Goal: Task Accomplishment & Management: Complete application form

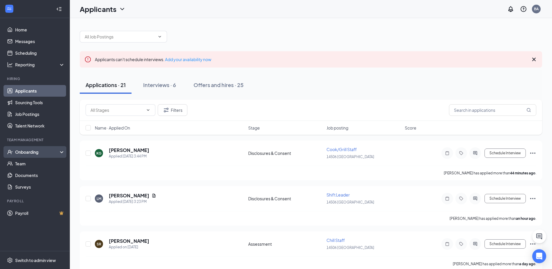
click at [42, 155] on div "Onboarding" at bounding box center [37, 152] width 45 height 6
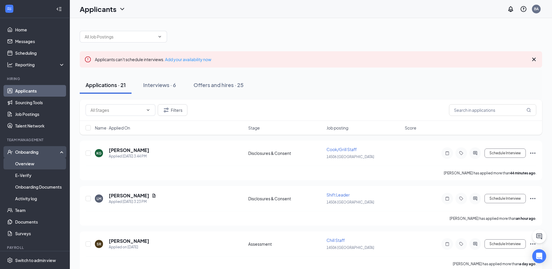
click at [41, 164] on link "Overview" at bounding box center [40, 164] width 50 height 12
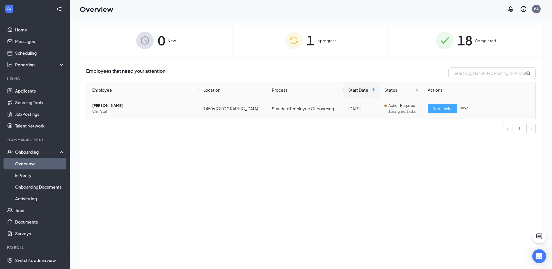
click at [446, 107] on span "Start tasks" at bounding box center [443, 108] width 20 height 6
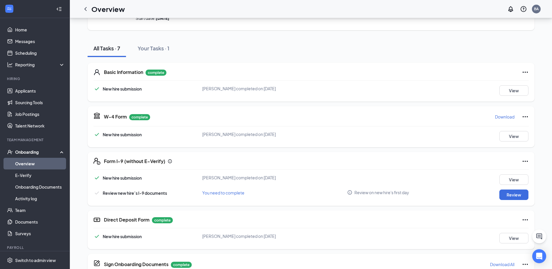
scroll to position [47, 0]
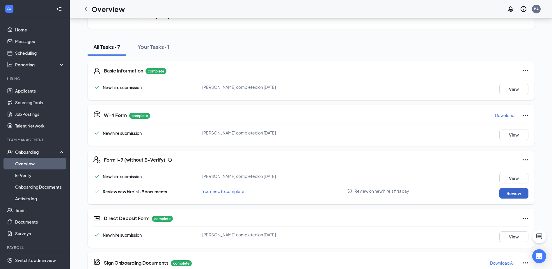
click at [523, 195] on button "Review" at bounding box center [513, 193] width 29 height 10
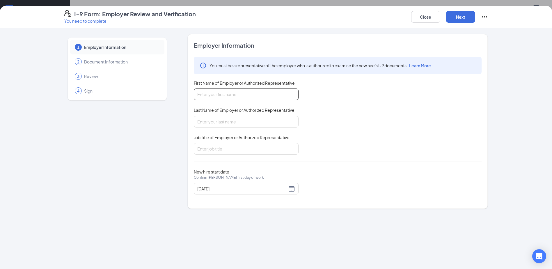
click at [254, 91] on input "First Name of Employer or Authorized Representative" at bounding box center [246, 94] width 105 height 12
type input "[PERSON_NAME]"
click at [216, 126] on input "Last Name of Employer or Authorized Representative" at bounding box center [246, 122] width 105 height 12
type input "Royals"
click at [220, 149] on input "Job Title of Employer or Authorized Representative" at bounding box center [246, 149] width 105 height 12
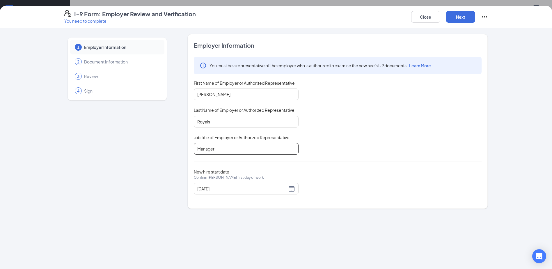
type input "Manager"
click at [370, 157] on div "Employer Information You must be a representative of the employer who is author…" at bounding box center [338, 121] width 288 height 160
click at [465, 12] on button "Next" at bounding box center [460, 17] width 29 height 12
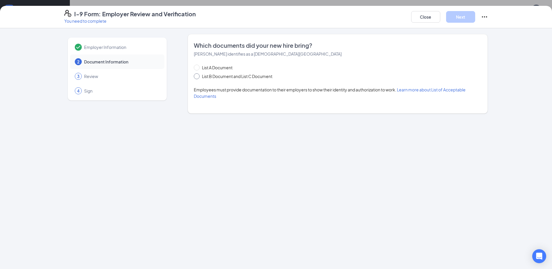
click at [199, 77] on span at bounding box center [197, 76] width 6 height 6
click at [198, 77] on input "List B Document and List C Document" at bounding box center [196, 75] width 4 height 4
radio input "true"
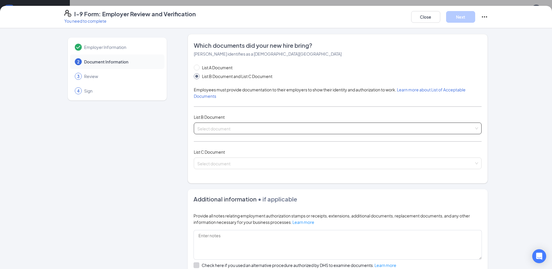
click at [221, 130] on input "search" at bounding box center [335, 127] width 277 height 9
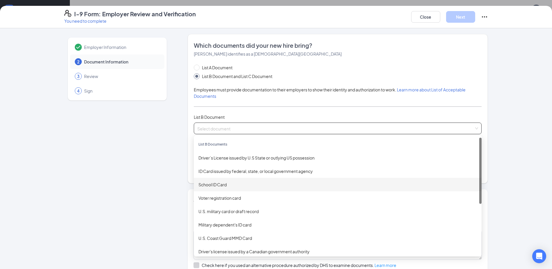
click at [223, 185] on div "School ID Card" at bounding box center [338, 184] width 279 height 6
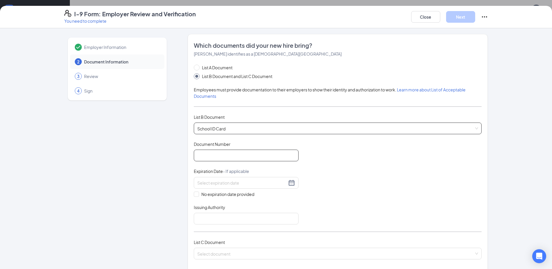
click at [222, 153] on input "Document Number" at bounding box center [246, 156] width 105 height 12
type input "2025"
click at [507, 43] on div "Employer Information 2 Document Information 3 Review 4 Sign Which documents did…" at bounding box center [276, 148] width 552 height 241
click at [194, 197] on div "Document Title School ID Card Document Number 2025 Expiration Date - If applica…" at bounding box center [338, 182] width 288 height 83
click at [195, 193] on input "No expiration date provided" at bounding box center [196, 194] width 4 height 4
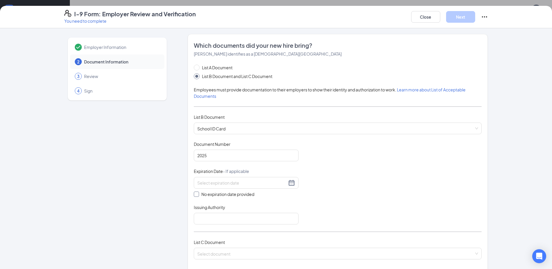
checkbox input "true"
click at [209, 221] on input "Issuing Authority" at bounding box center [246, 220] width 105 height 12
type input "M"
type input "Port [PERSON_NAME] isd"
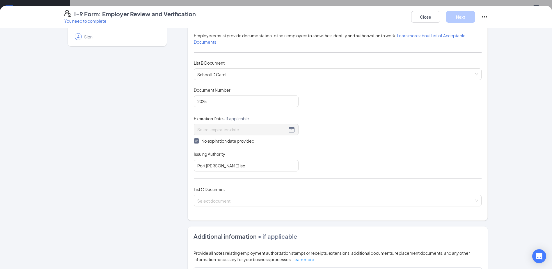
scroll to position [54, 0]
click at [222, 201] on input "search" at bounding box center [335, 199] width 277 height 9
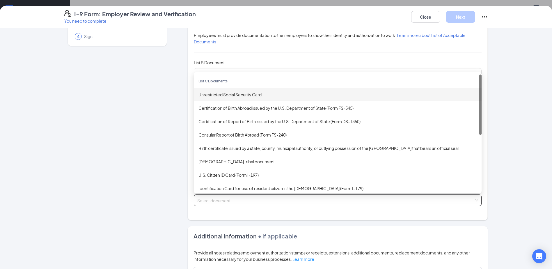
click at [236, 93] on div "Unrestricted Social Security Card" at bounding box center [338, 94] width 279 height 6
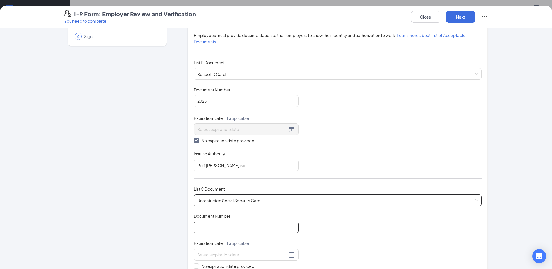
drag, startPoint x: 222, startPoint y: 228, endPoint x: 227, endPoint y: 226, distance: 5.2
click at [222, 228] on input "Document Number" at bounding box center [246, 228] width 105 height 12
type input "635139385"
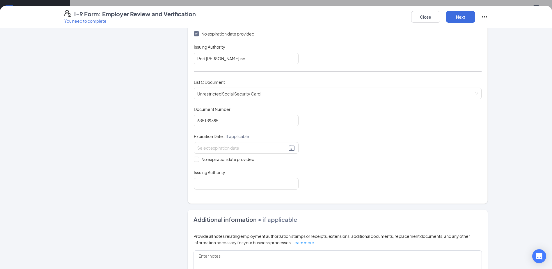
scroll to position [166, 0]
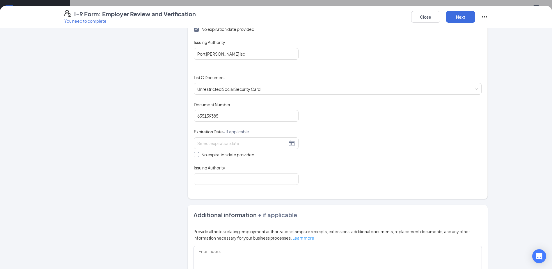
click at [194, 156] on span at bounding box center [196, 154] width 5 height 5
click at [194, 156] on input "No expiration date provided" at bounding box center [196, 154] width 4 height 4
checkbox input "true"
click at [204, 180] on input "Issuing Authority" at bounding box center [246, 180] width 105 height 12
type input "Social Security Administration"
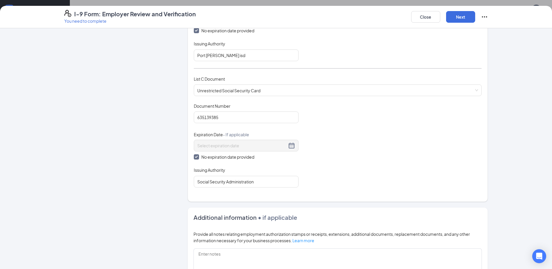
scroll to position [0, 0]
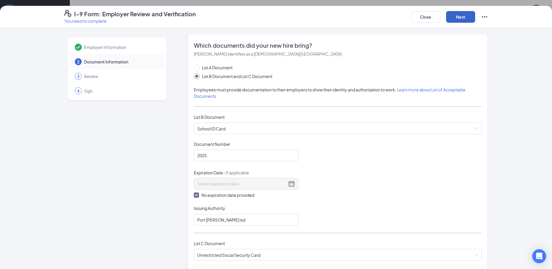
click at [465, 19] on button "Next" at bounding box center [460, 17] width 29 height 12
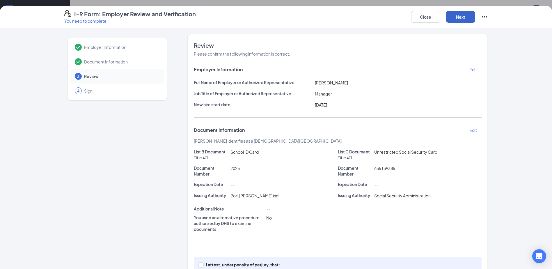
click at [460, 13] on button "Next" at bounding box center [460, 17] width 29 height 12
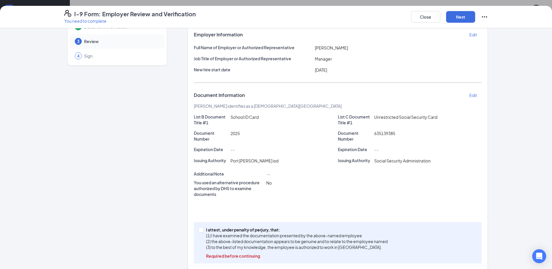
scroll to position [42, 0]
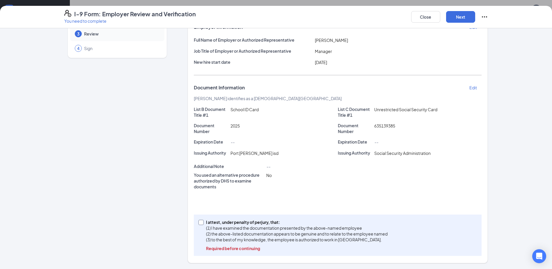
click at [199, 224] on span at bounding box center [201, 222] width 5 height 5
click at [199, 224] on input "I attest, under penalty of [PERSON_NAME], that: (1) I have examined the documen…" at bounding box center [201, 222] width 4 height 4
checkbox input "true"
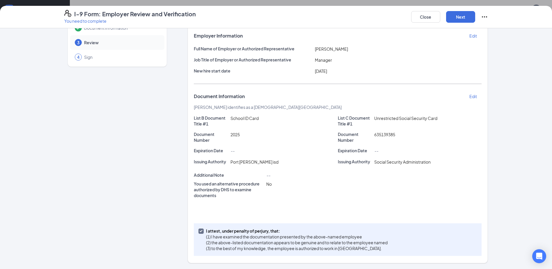
scroll to position [34, 0]
click at [460, 18] on button "Next" at bounding box center [460, 17] width 29 height 12
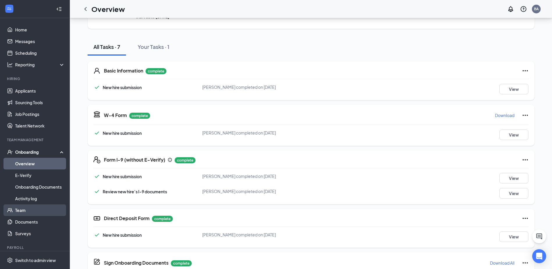
click at [15, 210] on link "Team" at bounding box center [40, 210] width 50 height 12
